Goal: Task Accomplishment & Management: Manage account settings

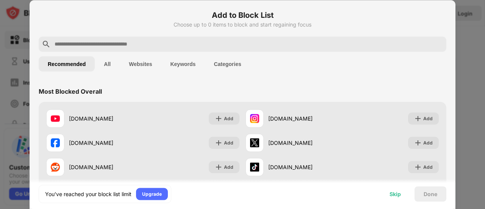
click at [402, 192] on div "Skip" at bounding box center [395, 193] width 30 height 15
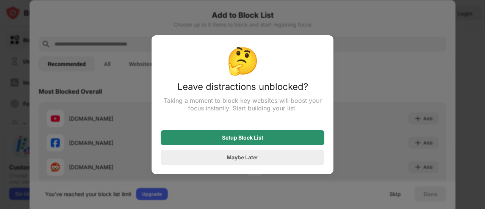
click at [260, 143] on div "Setup Block List" at bounding box center [243, 137] width 164 height 15
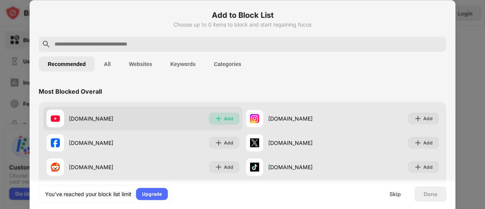
click at [215, 114] on div "Add" at bounding box center [224, 118] width 31 height 12
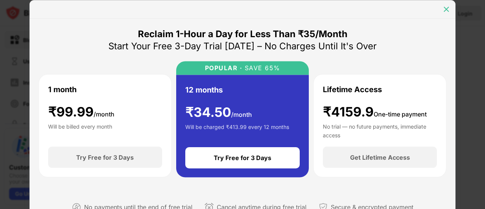
click at [451, 8] on div at bounding box center [446, 9] width 12 height 12
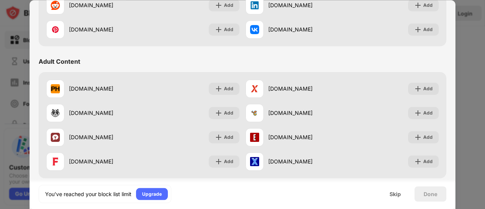
scroll to position [303, 0]
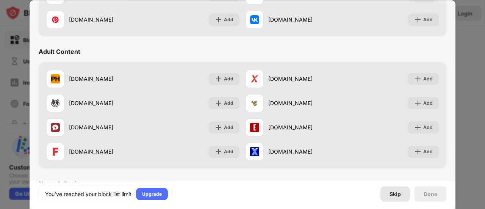
click at [394, 190] on div "Skip" at bounding box center [394, 193] width 11 height 6
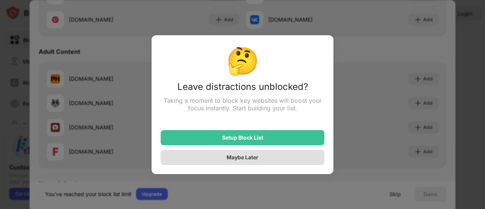
click at [245, 158] on div "Maybe Later" at bounding box center [242, 157] width 32 height 6
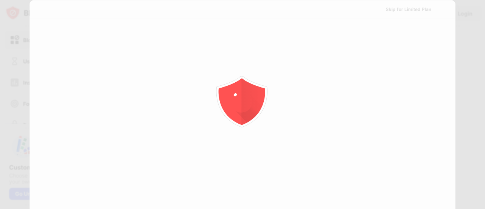
scroll to position [0, 0]
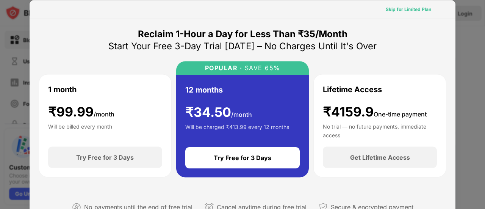
click at [396, 6] on div "Skip for Limited Plan" at bounding box center [407, 9] width 45 height 8
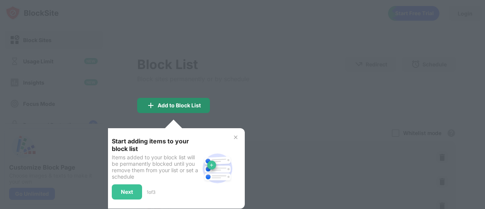
click at [199, 108] on div "Add to Block List" at bounding box center [173, 105] width 73 height 15
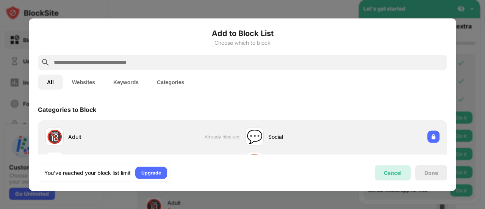
click at [386, 172] on div "Cancel" at bounding box center [392, 172] width 18 height 6
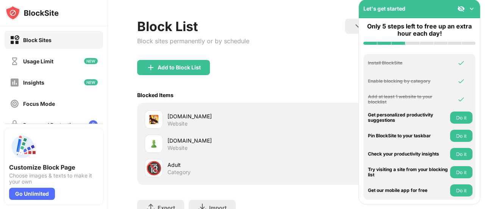
scroll to position [76, 0]
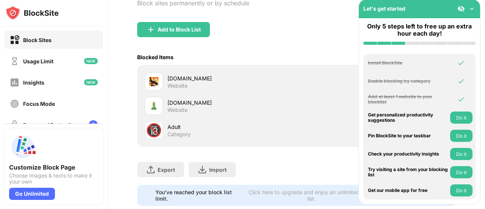
click at [470, 6] on img at bounding box center [471, 9] width 8 height 8
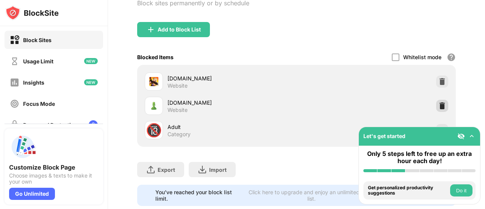
click at [438, 102] on img at bounding box center [442, 106] width 8 height 8
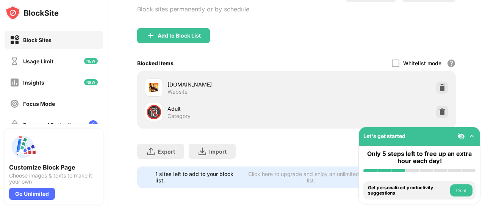
scroll to position [75, 0]
